Goal: Information Seeking & Learning: Find contact information

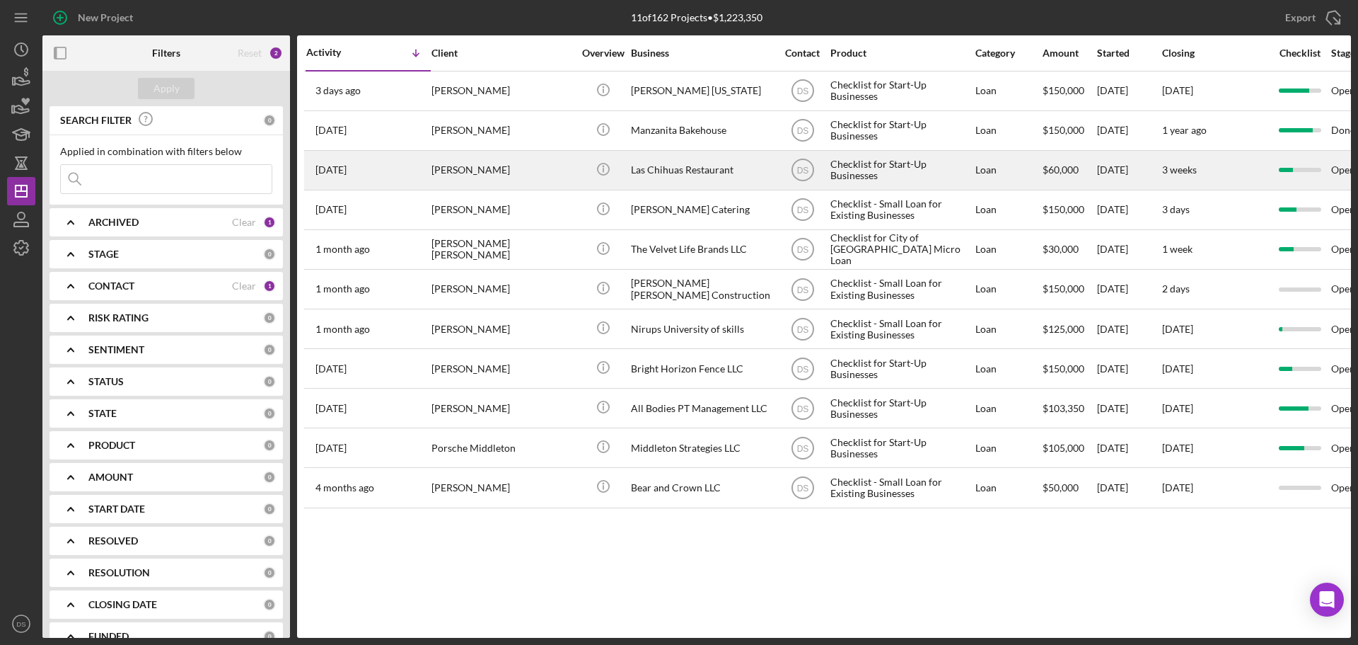
click at [582, 173] on div "Icon/Info" at bounding box center [603, 169] width 53 height 37
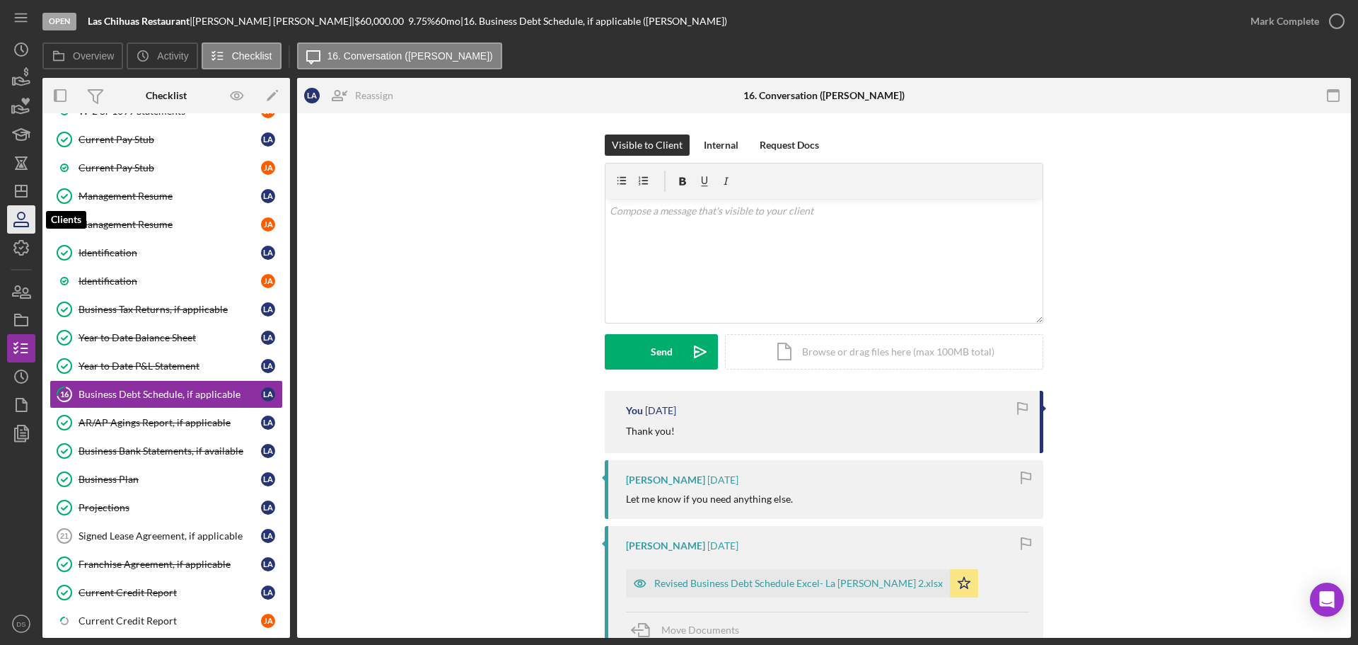
scroll to position [555, 0]
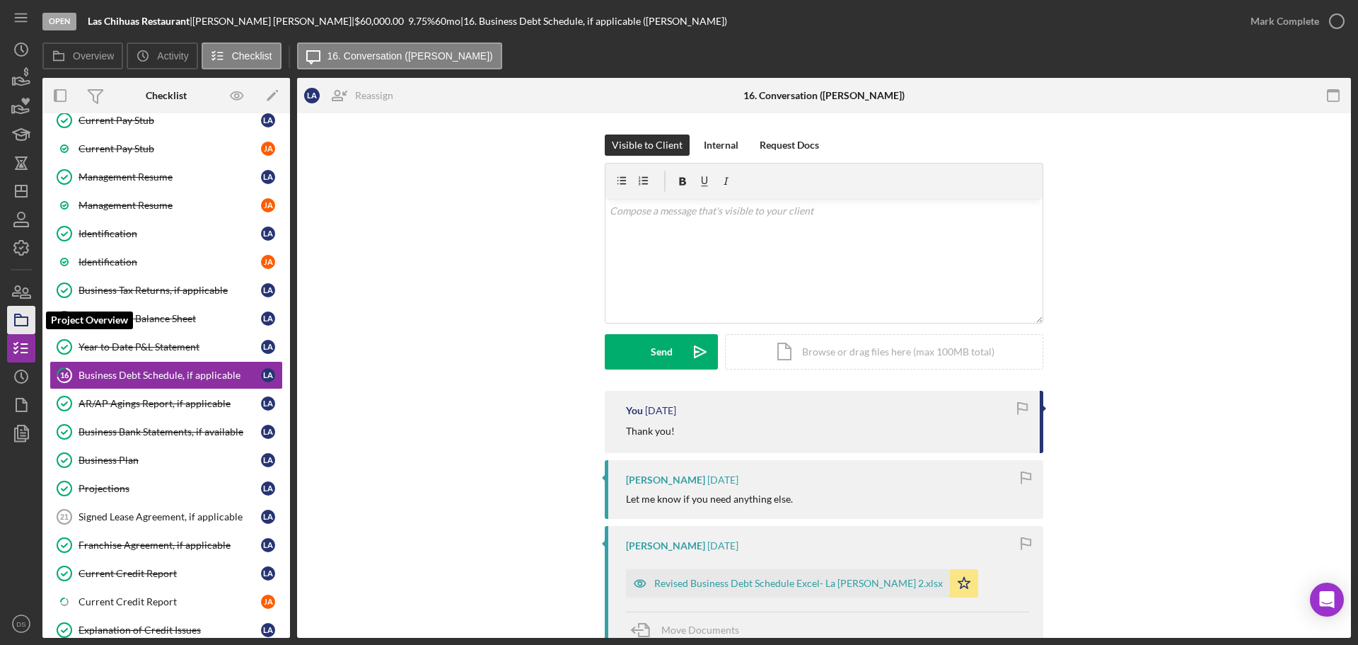
click at [18, 310] on icon "button" at bounding box center [21, 319] width 35 height 35
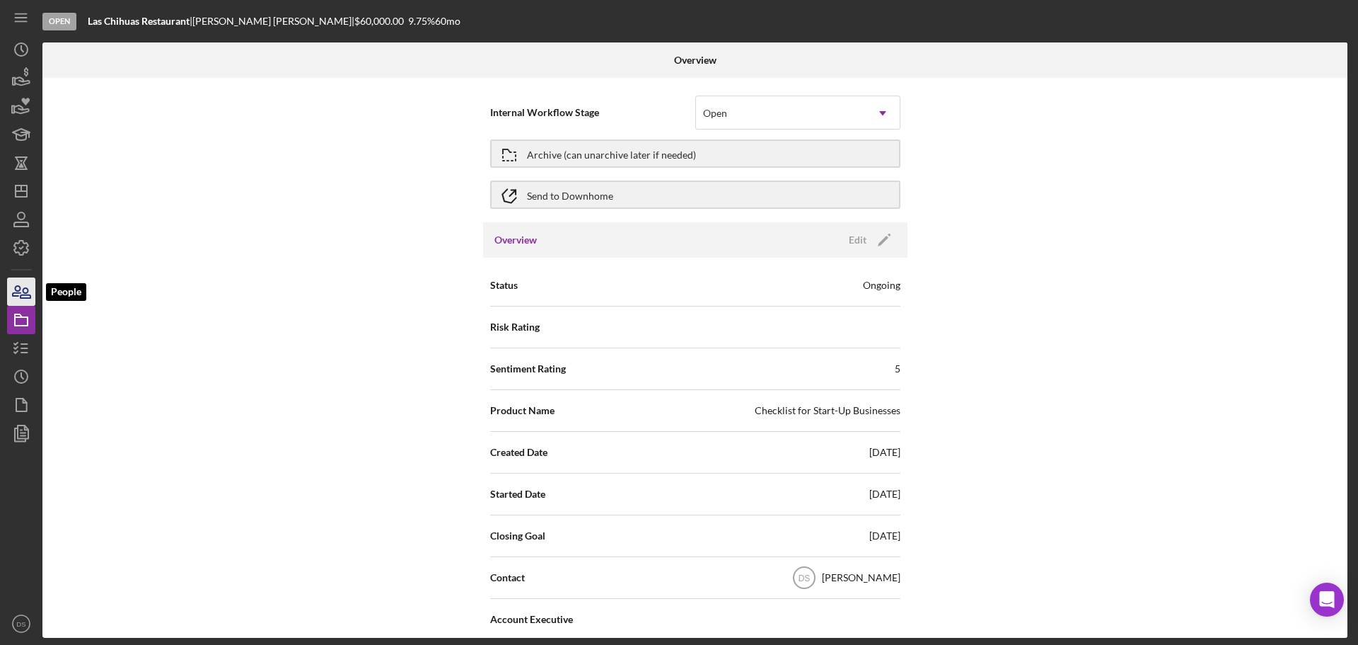
click at [23, 298] on icon "button" at bounding box center [26, 293] width 10 height 10
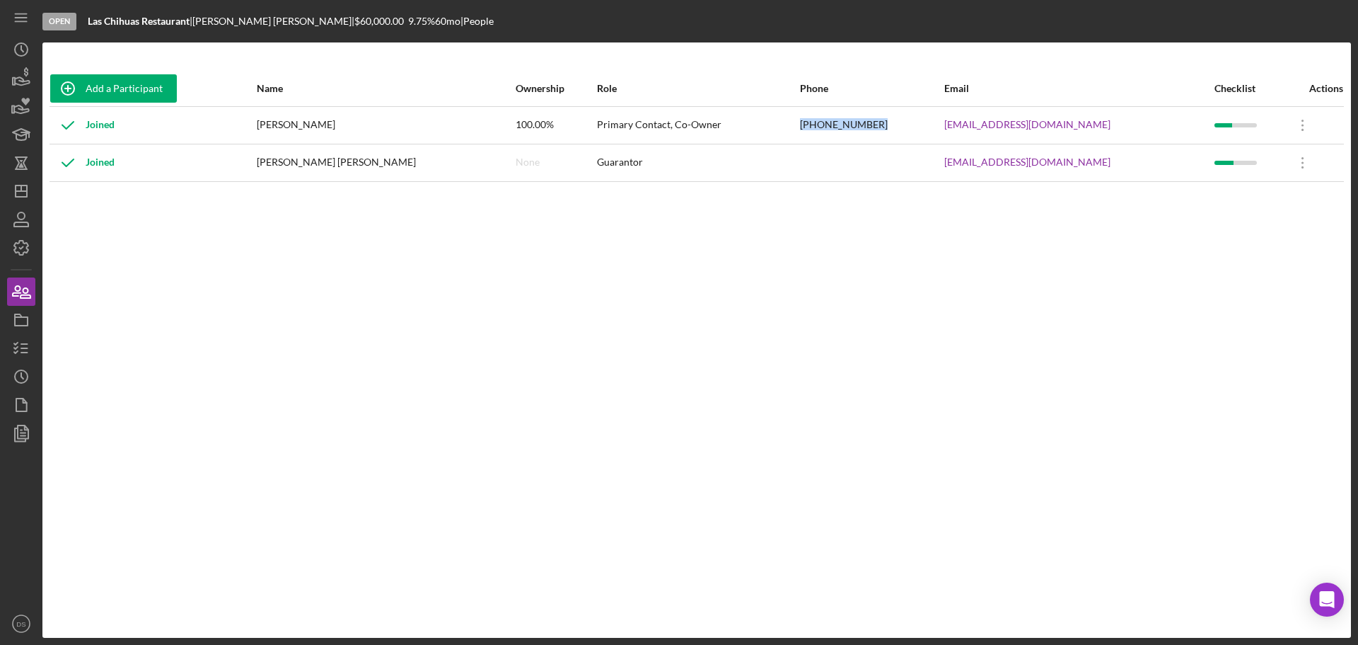
drag, startPoint x: 812, startPoint y: 132, endPoint x: 894, endPoint y: 127, distance: 82.2
click at [894, 127] on tr "Joined [PERSON_NAME] 100.00% Primary Contact, Co-Owner [PHONE_NUMBER] [EMAIL_AD…" at bounding box center [697, 124] width 1295 height 37
copy tr "[PHONE_NUMBER]"
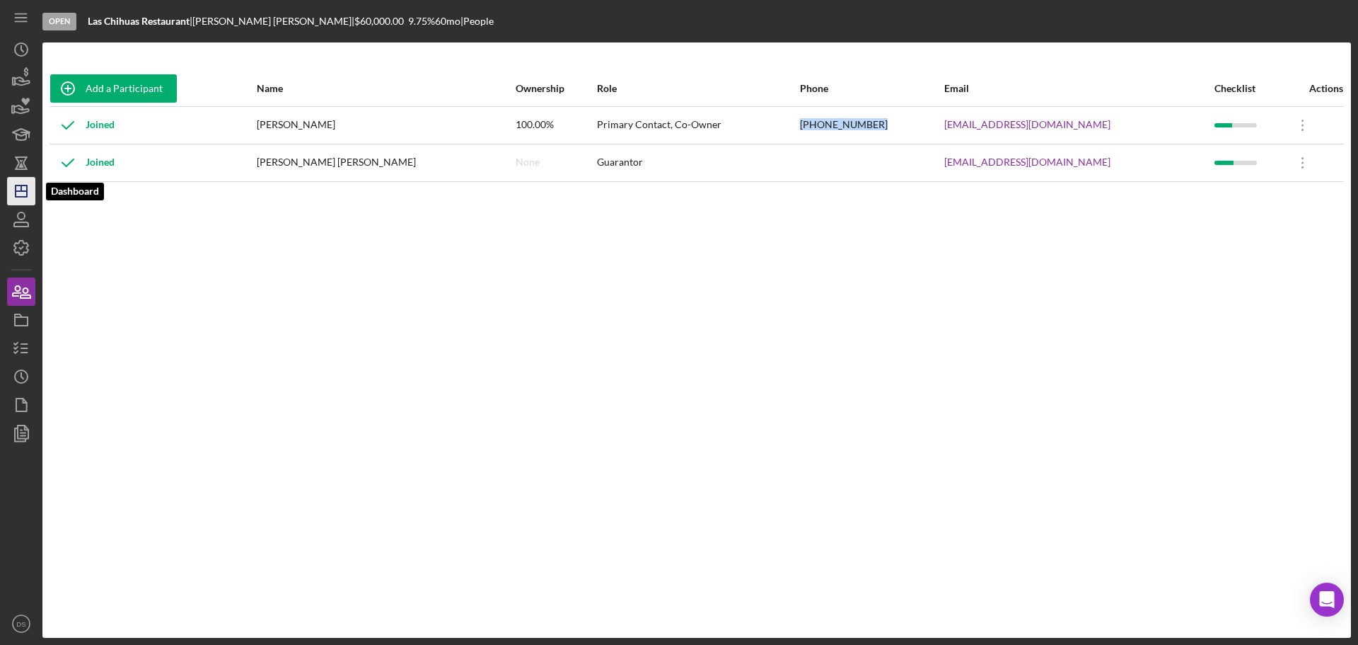
click at [28, 188] on icon "Icon/Dashboard" at bounding box center [21, 190] width 35 height 35
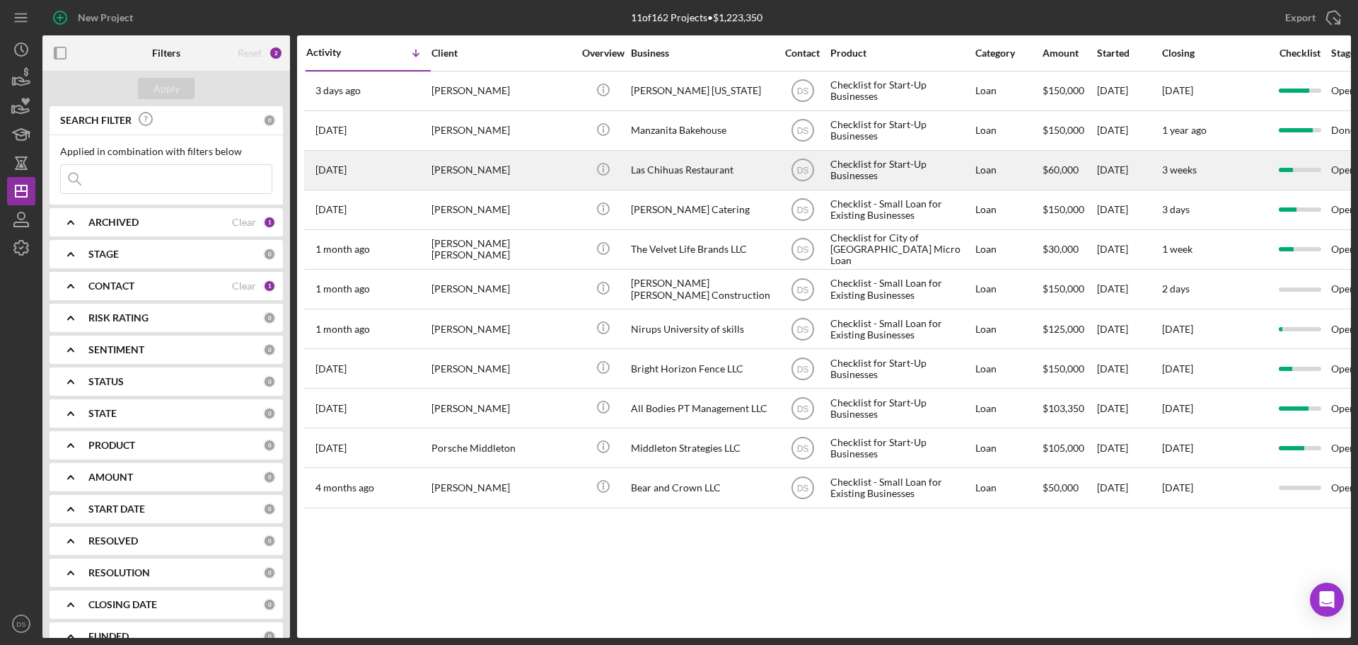
click at [686, 175] on div "Las Chihuas Restaurant" at bounding box center [702, 169] width 142 height 37
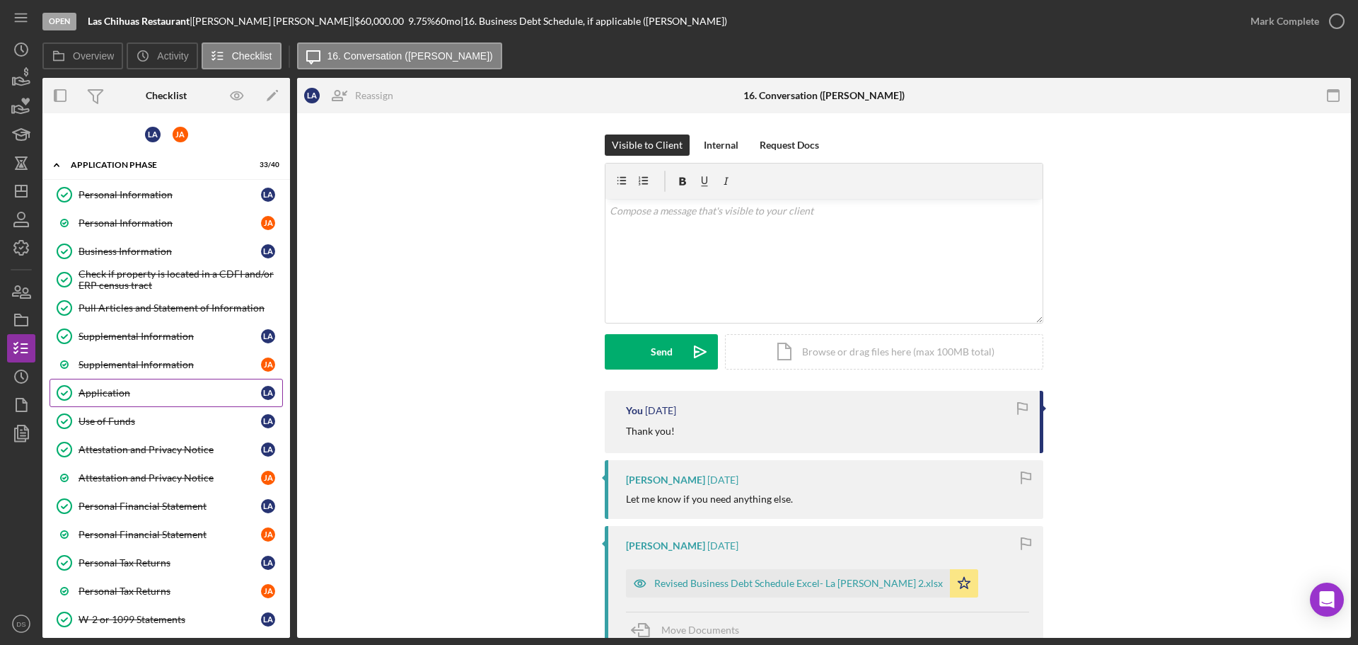
click at [145, 403] on link "Application Application L A" at bounding box center [166, 393] width 233 height 28
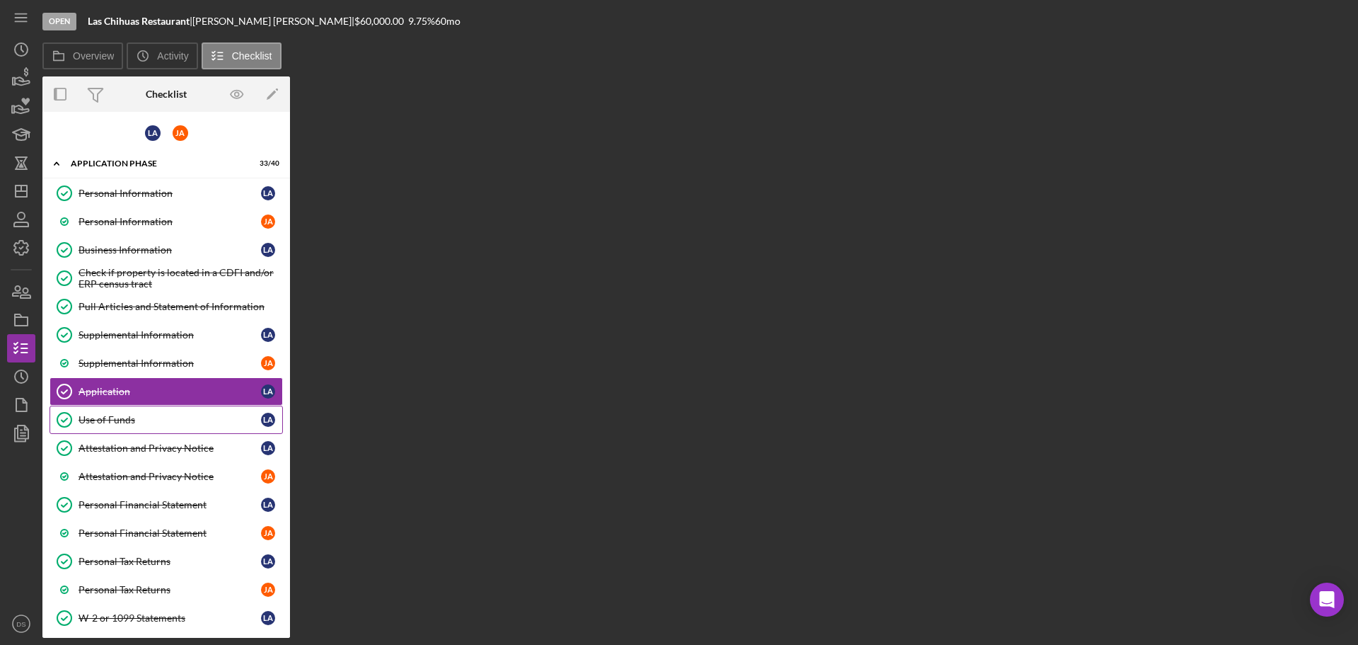
click at [141, 416] on div "Use of Funds" at bounding box center [170, 419] width 183 height 11
